Goal: Navigation & Orientation: Find specific page/section

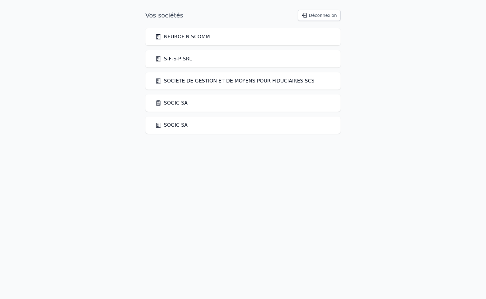
click at [171, 103] on link "SOGIC SA" at bounding box center [171, 102] width 33 height 7
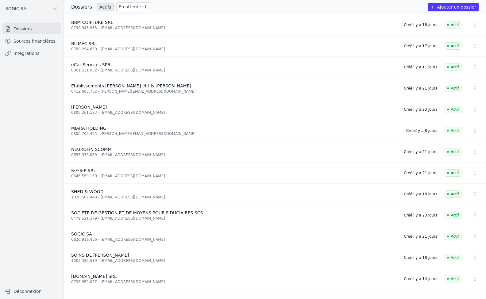
click at [127, 4] on link "En attente 1" at bounding box center [133, 6] width 35 height 9
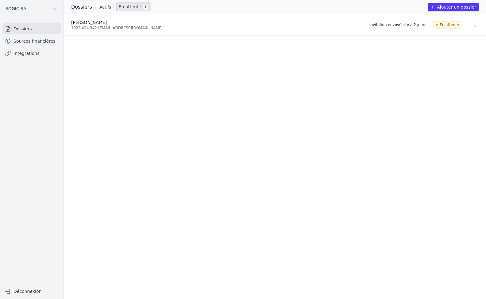
click at [27, 41] on link "Sources financières" at bounding box center [31, 41] width 59 height 11
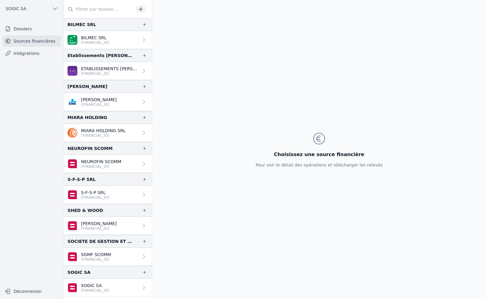
click at [25, 54] on link "Intégrations" at bounding box center [31, 53] width 59 height 11
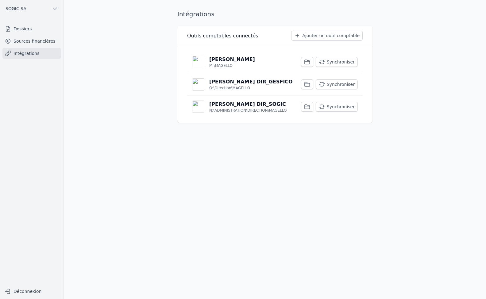
click at [342, 63] on button "Synchroniser" at bounding box center [337, 62] width 42 height 10
click at [337, 83] on button "Synchroniser" at bounding box center [337, 84] width 42 height 10
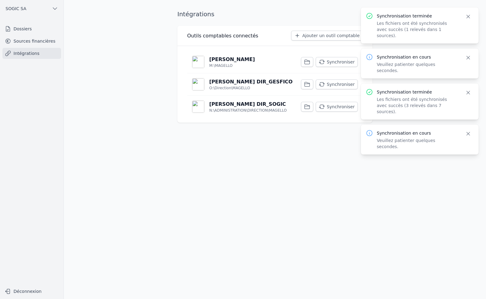
click at [341, 105] on button "Synchroniser" at bounding box center [337, 107] width 42 height 10
click at [23, 42] on link "Sources financières" at bounding box center [31, 41] width 59 height 11
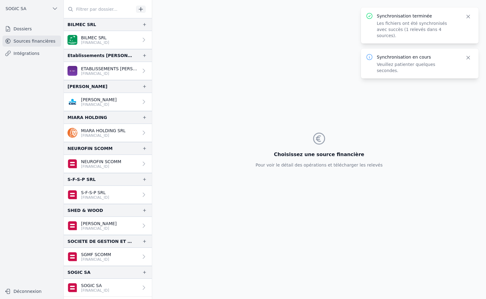
click at [92, 254] on p "SGMF SCOMM" at bounding box center [96, 255] width 30 height 6
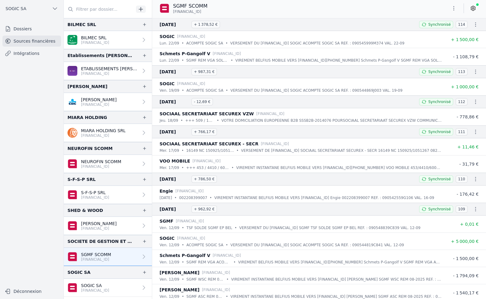
scroll to position [61, 0]
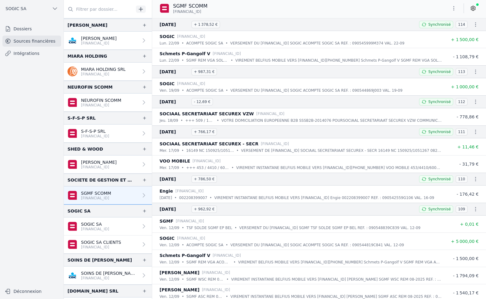
click at [100, 246] on p "[FINANCIAL_ID]" at bounding box center [101, 247] width 40 height 5
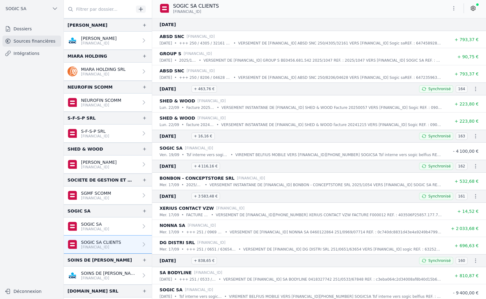
scroll to position [96, 0]
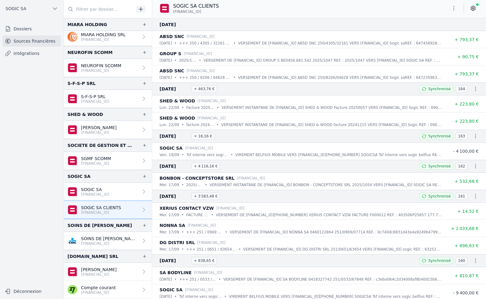
click at [104, 195] on p "[FINANCIAL_ID]" at bounding box center [95, 194] width 28 height 5
